Goal: Task Accomplishment & Management: Manage account settings

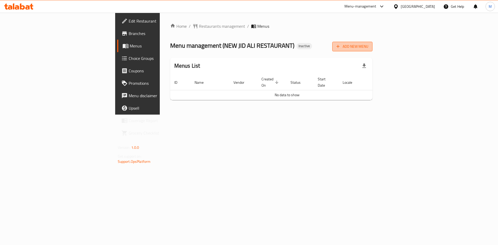
click at [368, 46] on span "Add New Menu" at bounding box center [352, 46] width 32 height 6
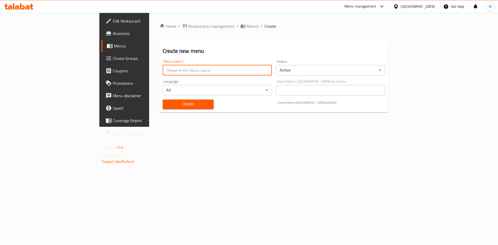
click at [166, 66] on input "text" at bounding box center [217, 70] width 109 height 10
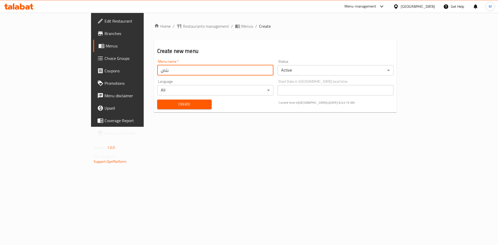
type input "ىثص"
click at [157, 100] on button "Create" at bounding box center [184, 105] width 54 height 10
click at [241, 27] on span "Menus" at bounding box center [247, 26] width 12 height 6
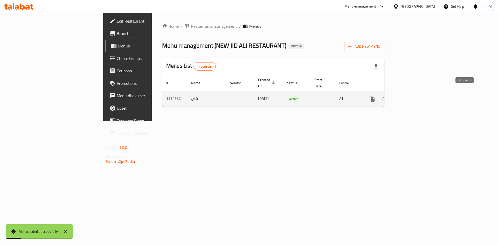
click at [399, 97] on icon "enhanced table" at bounding box center [397, 99] width 4 height 5
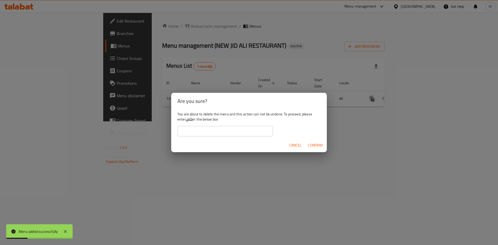
click at [243, 134] on input "text" at bounding box center [224, 131] width 95 height 10
click at [192, 121] on b "ىثص" at bounding box center [189, 119] width 7 height 7
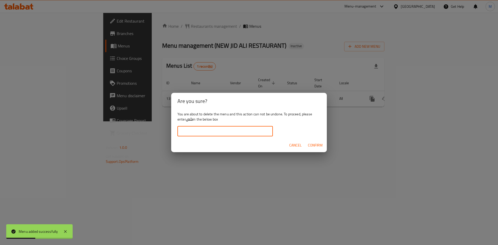
click at [208, 133] on input "text" at bounding box center [224, 131] width 95 height 10
type input "ى"
type input "ىثص"
click at [320, 144] on span "Confirm" at bounding box center [315, 145] width 15 height 6
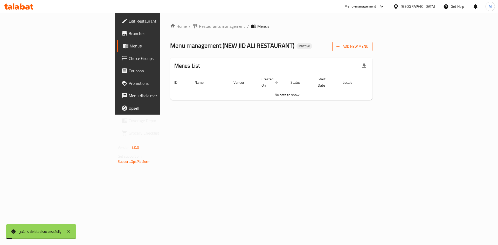
click at [368, 47] on span "Add New Menu" at bounding box center [352, 46] width 32 height 6
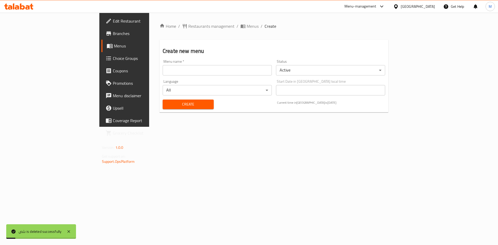
click at [175, 70] on input "text" at bounding box center [217, 70] width 109 height 10
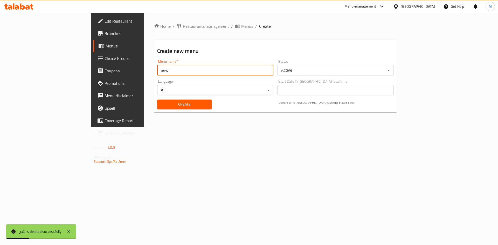
type input "new"
click at [157, 100] on button "Create" at bounding box center [184, 105] width 54 height 10
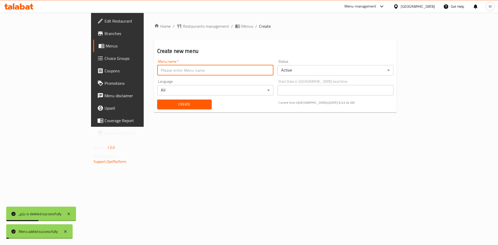
click at [185, 34] on div "Home / Restaurants management / Menus / Create Create new menu Menu name   * Me…" at bounding box center [275, 69] width 243 height 93
click at [241, 28] on span "Menus" at bounding box center [247, 26] width 12 height 6
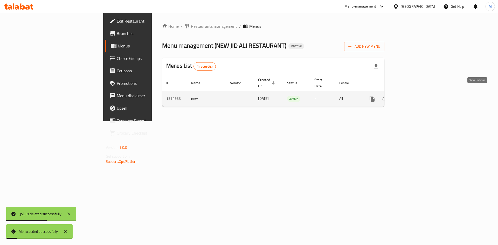
click at [416, 96] on link "enhanced table" at bounding box center [409, 99] width 12 height 12
